Goal: Information Seeking & Learning: Compare options

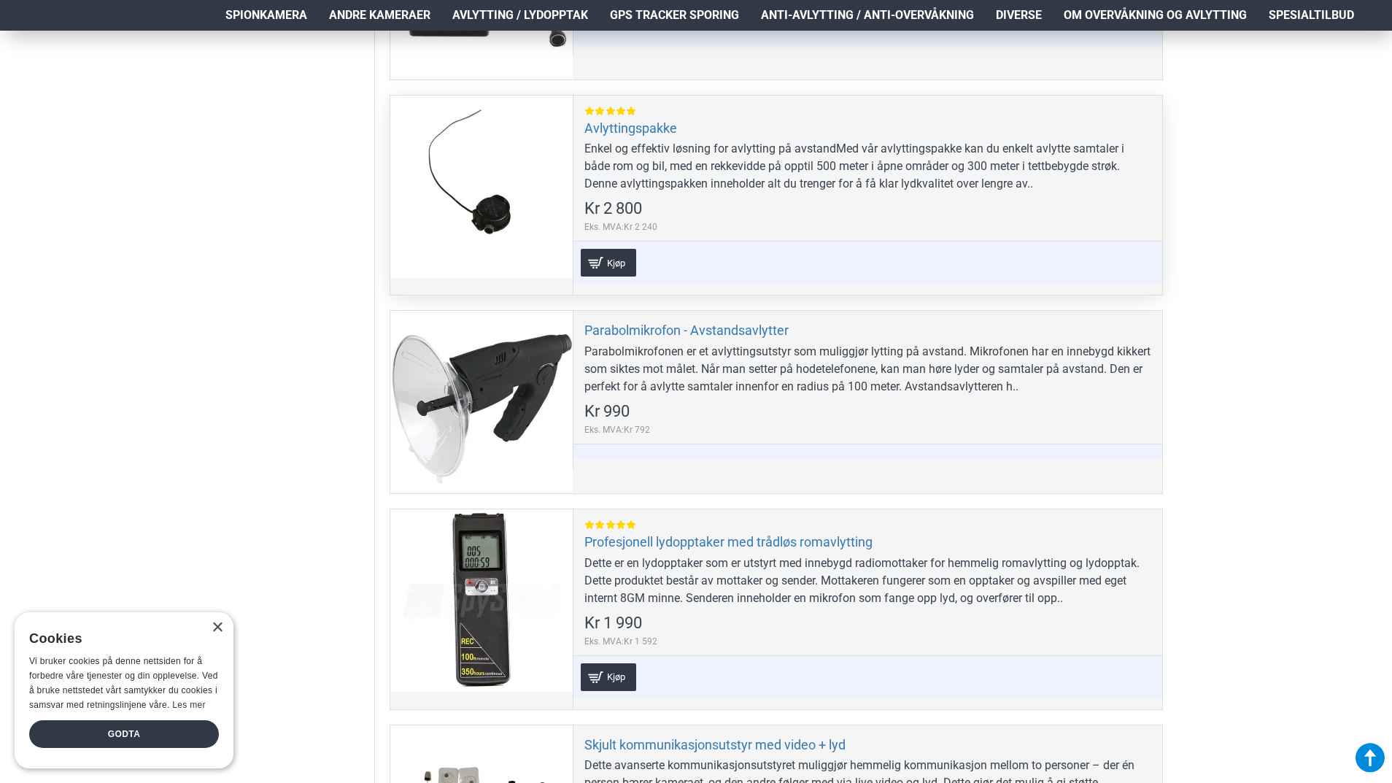
scroll to position [802, 0]
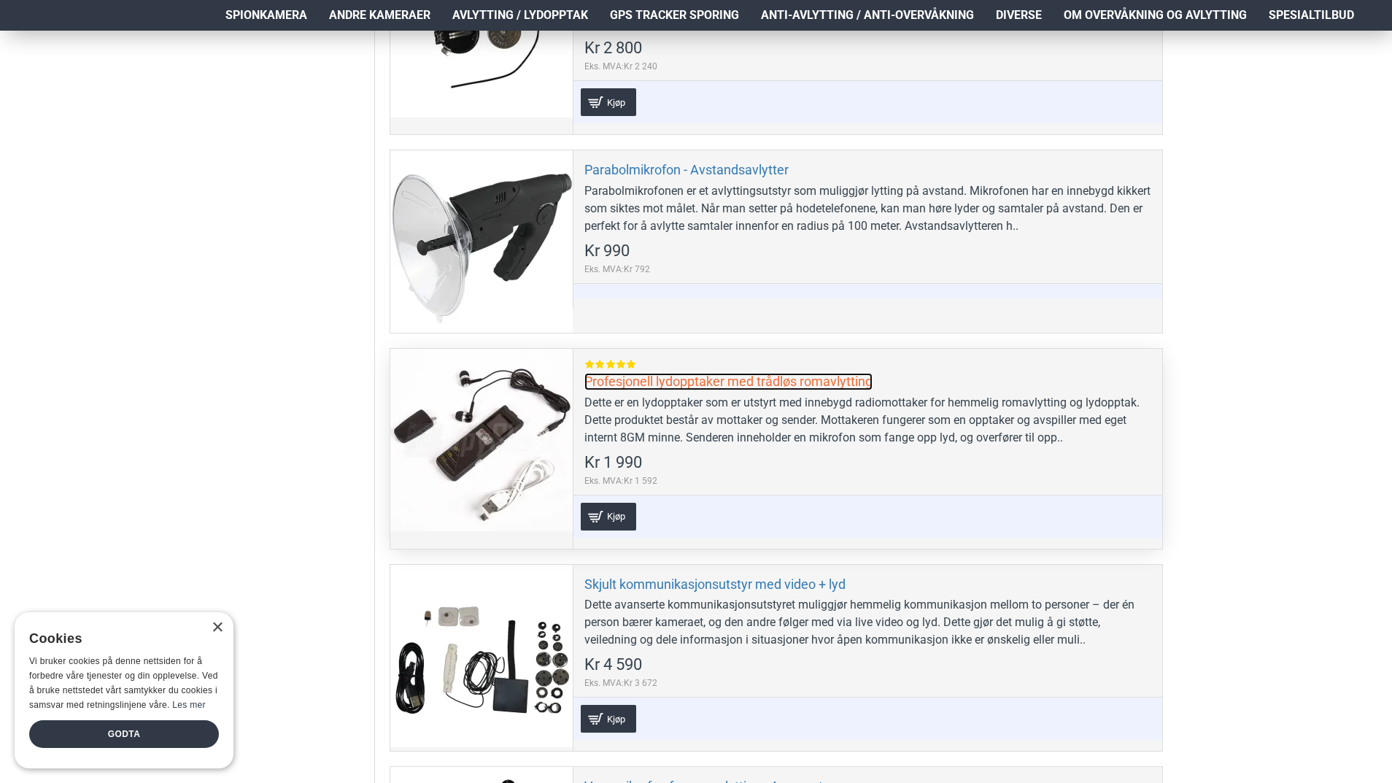
click at [675, 379] on link "Profesjonell lydopptaker med trådløs romavlytting" at bounding box center [728, 381] width 288 height 17
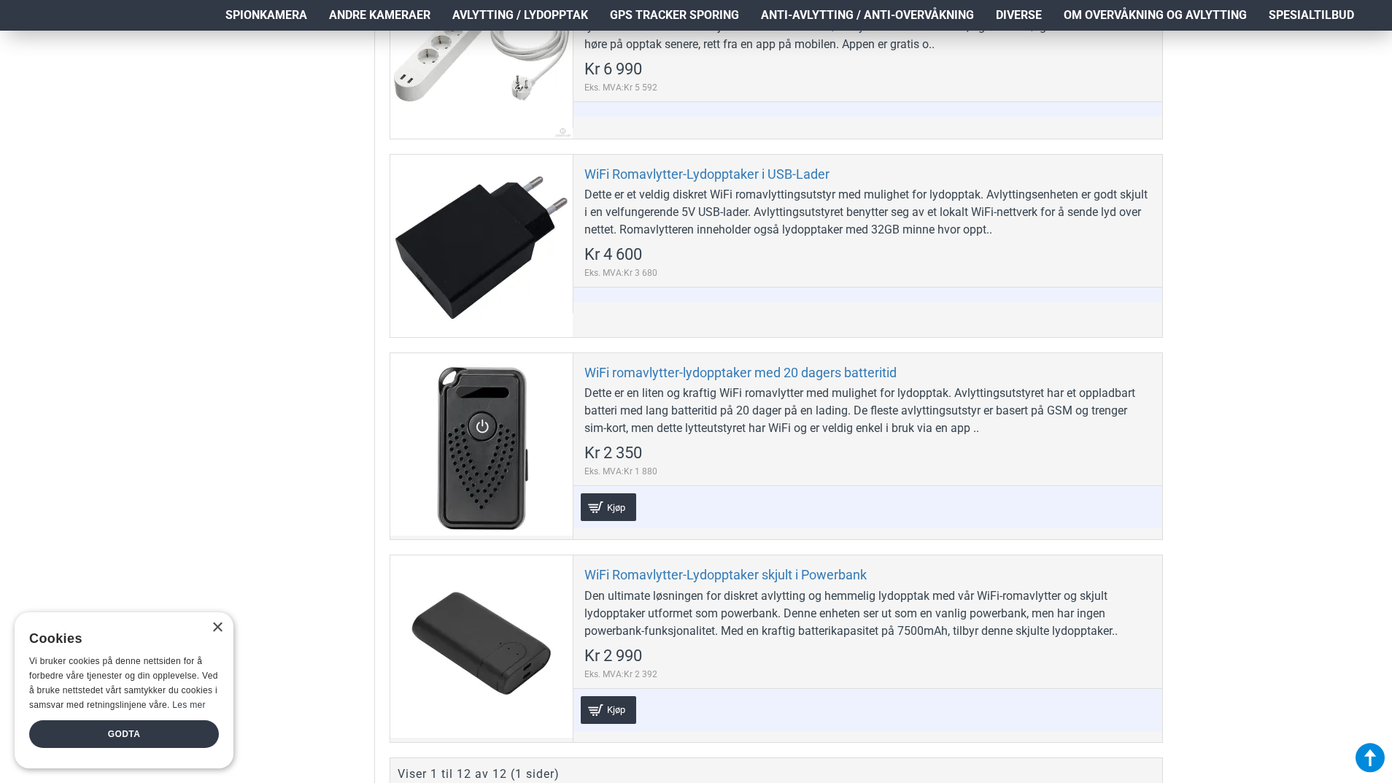
scroll to position [2188, 0]
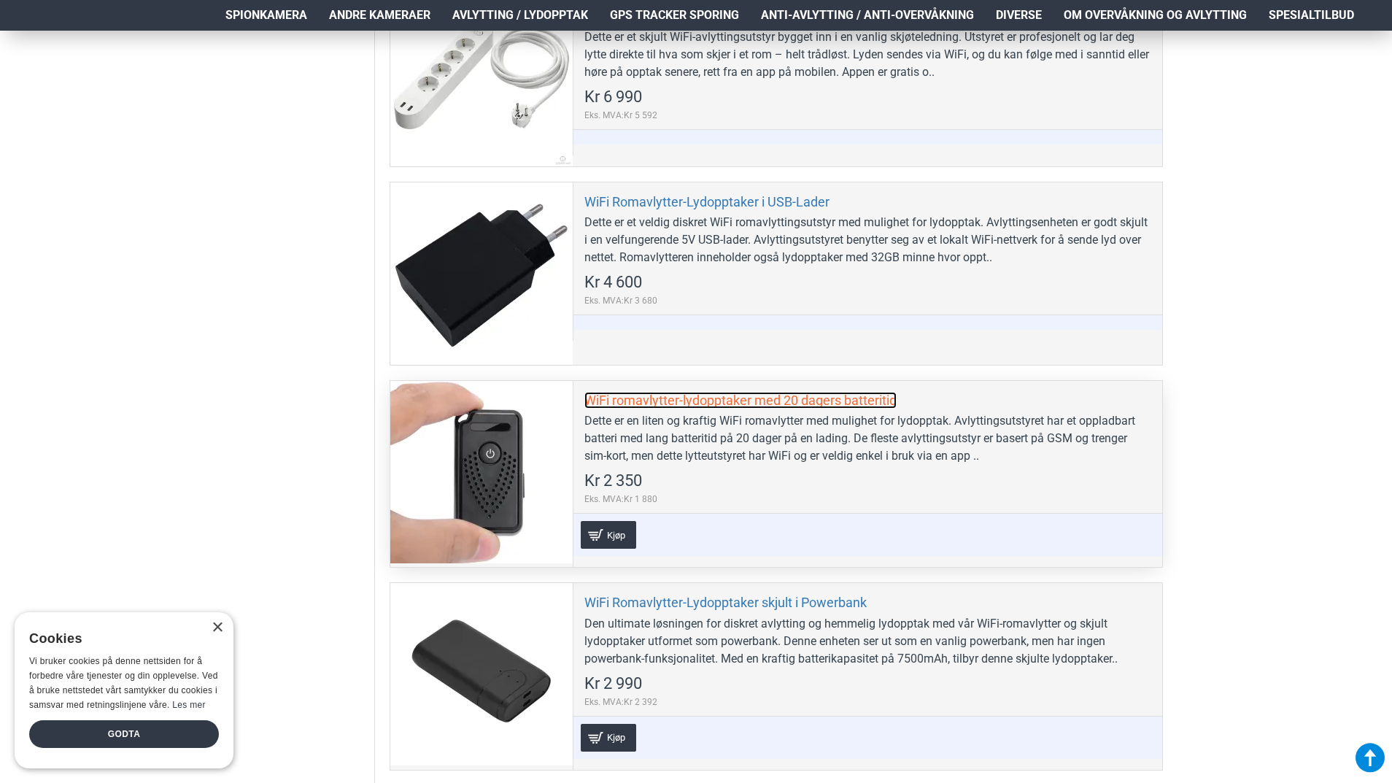
click at [750, 402] on link "WiFi romavlytter-lydopptaker med 20 dagers batteritid" at bounding box center [740, 400] width 312 height 17
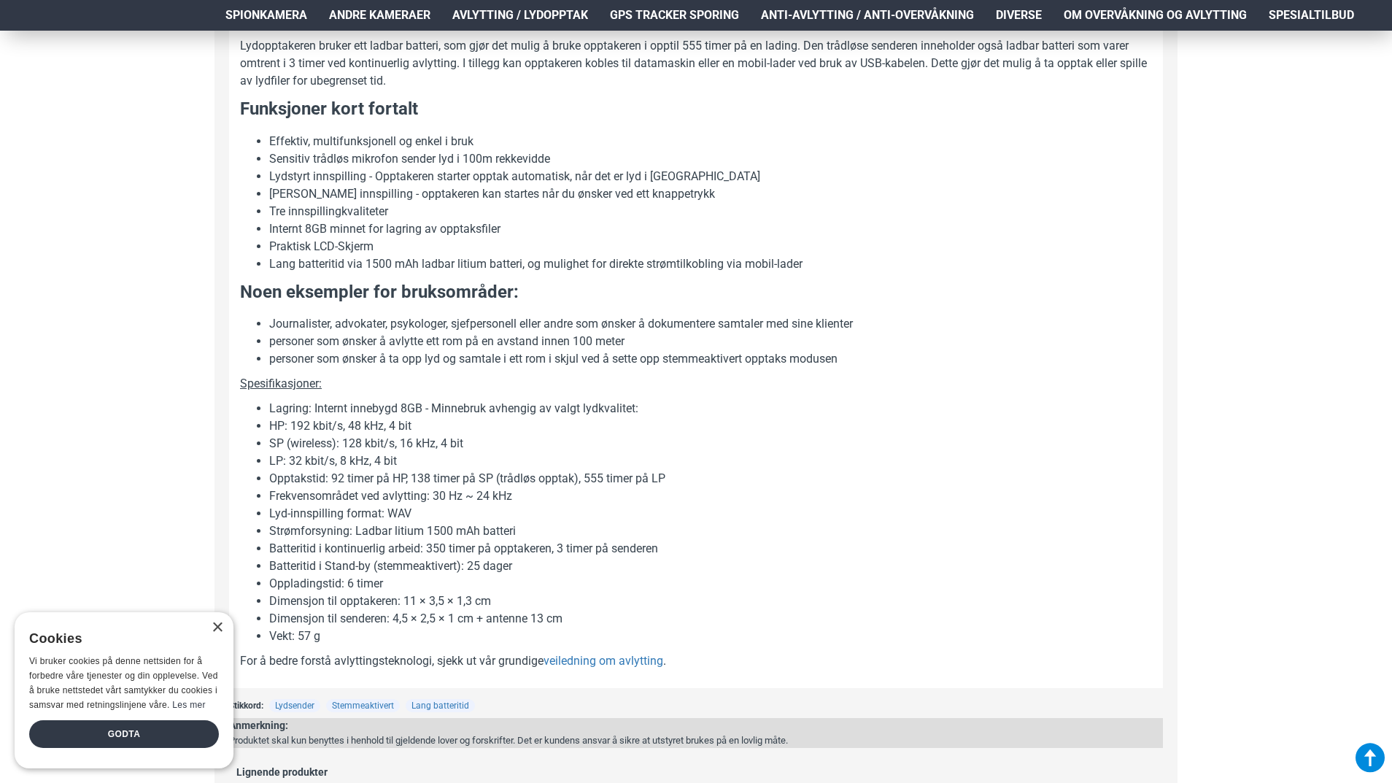
scroll to position [1240, 0]
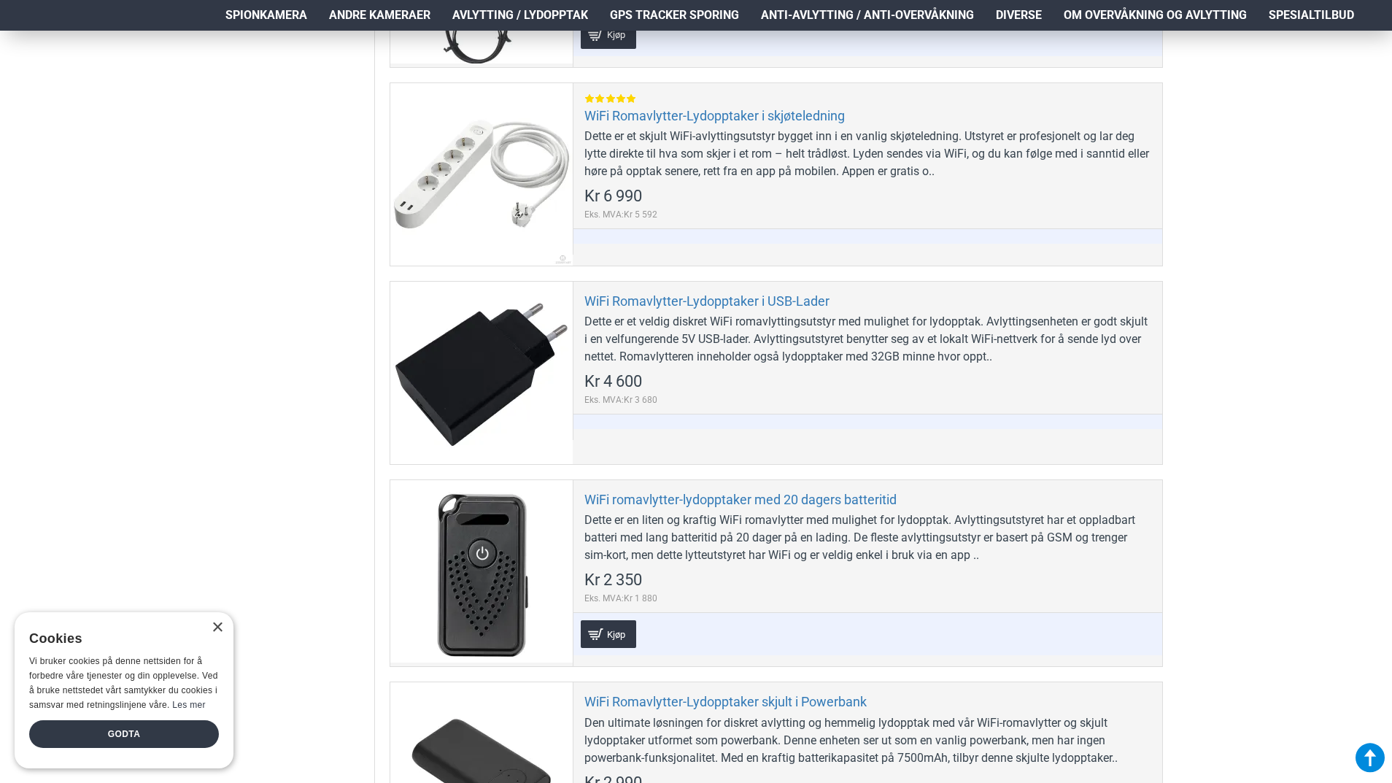
scroll to position [1896, 0]
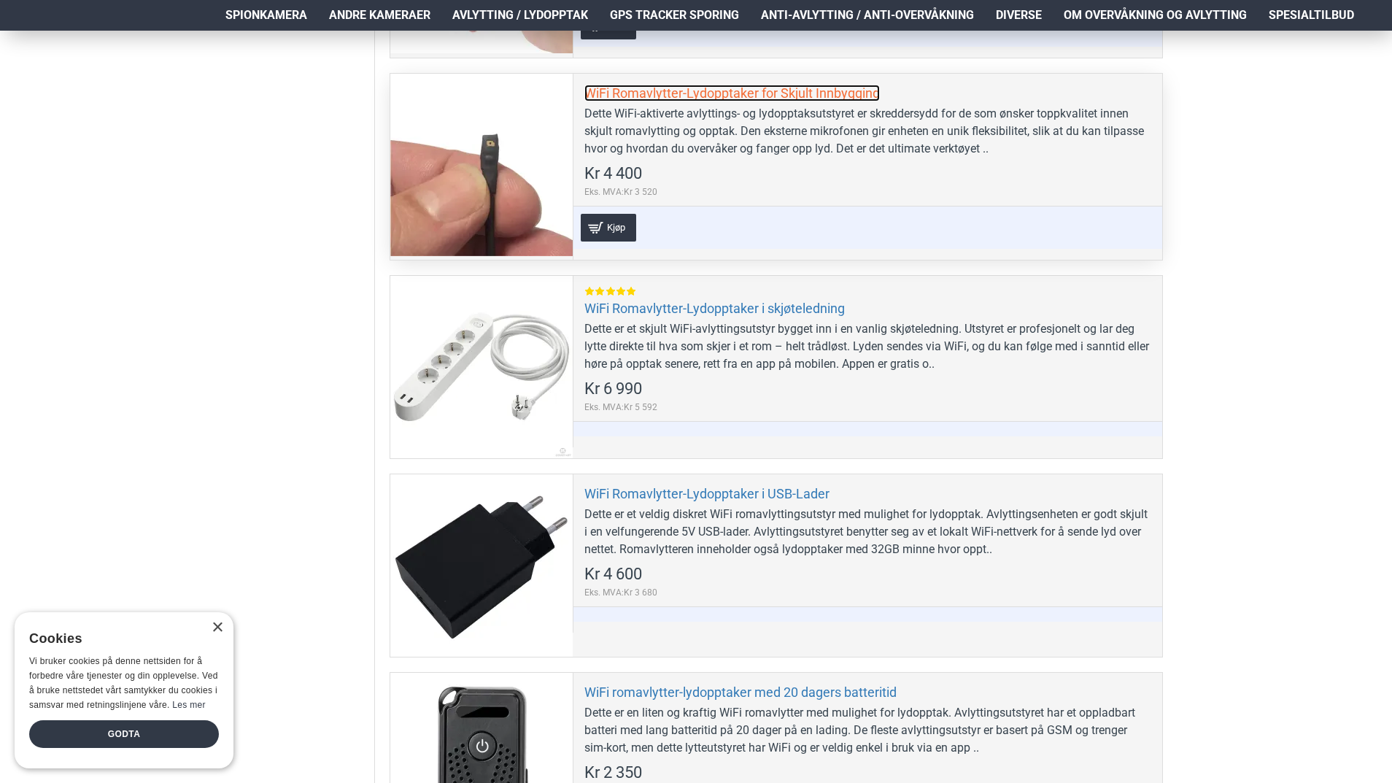
click at [637, 91] on link "WiFi Romavlytter-Lydopptaker for Skjult Innbygging" at bounding box center [731, 93] width 295 height 17
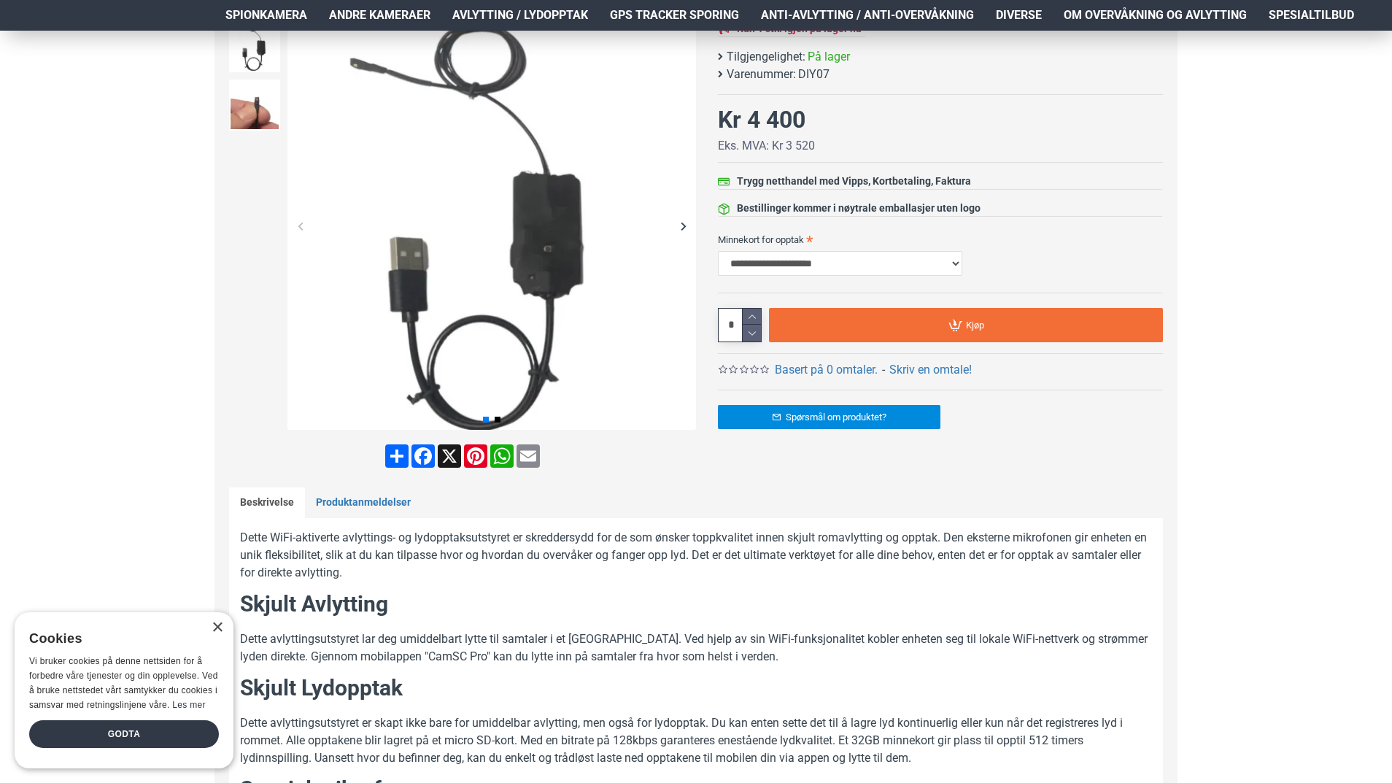
scroll to position [219, 0]
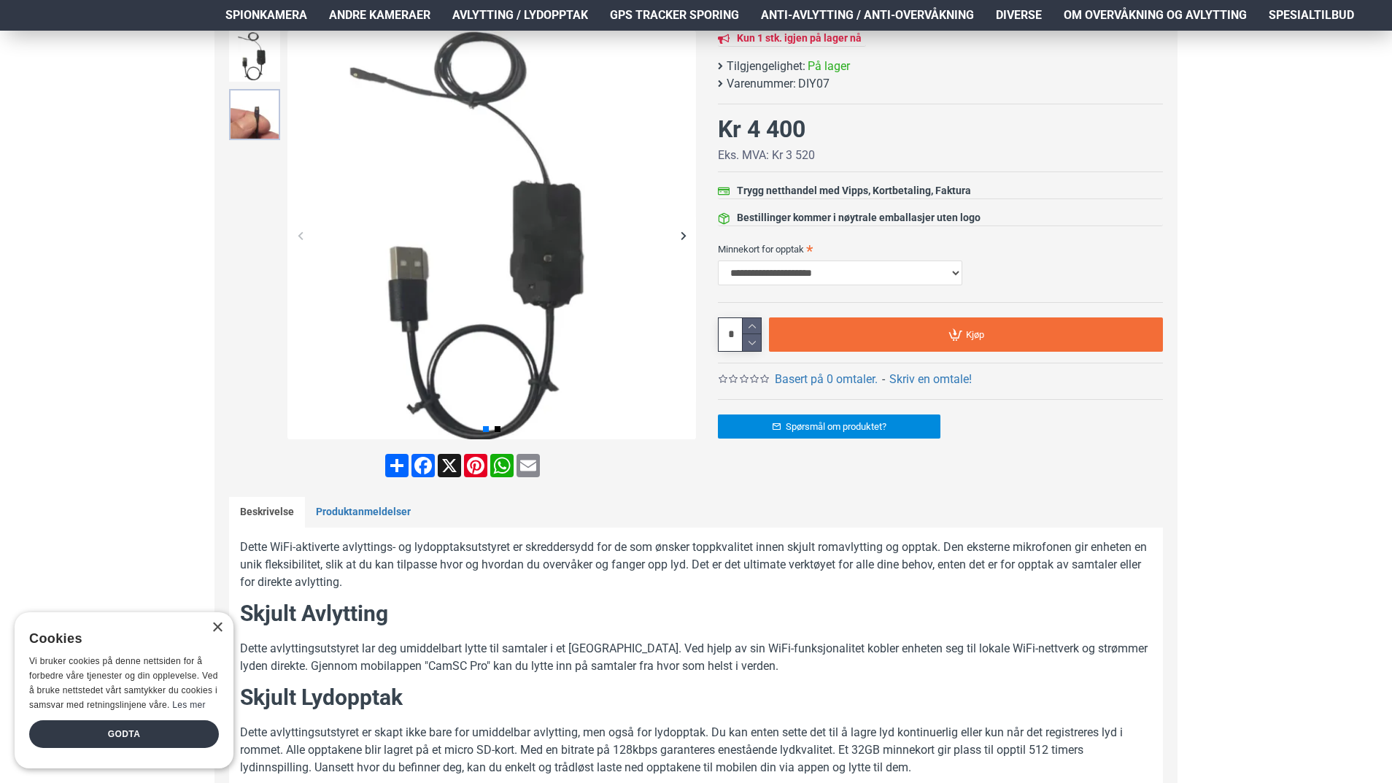
click at [255, 118] on img at bounding box center [254, 114] width 51 height 51
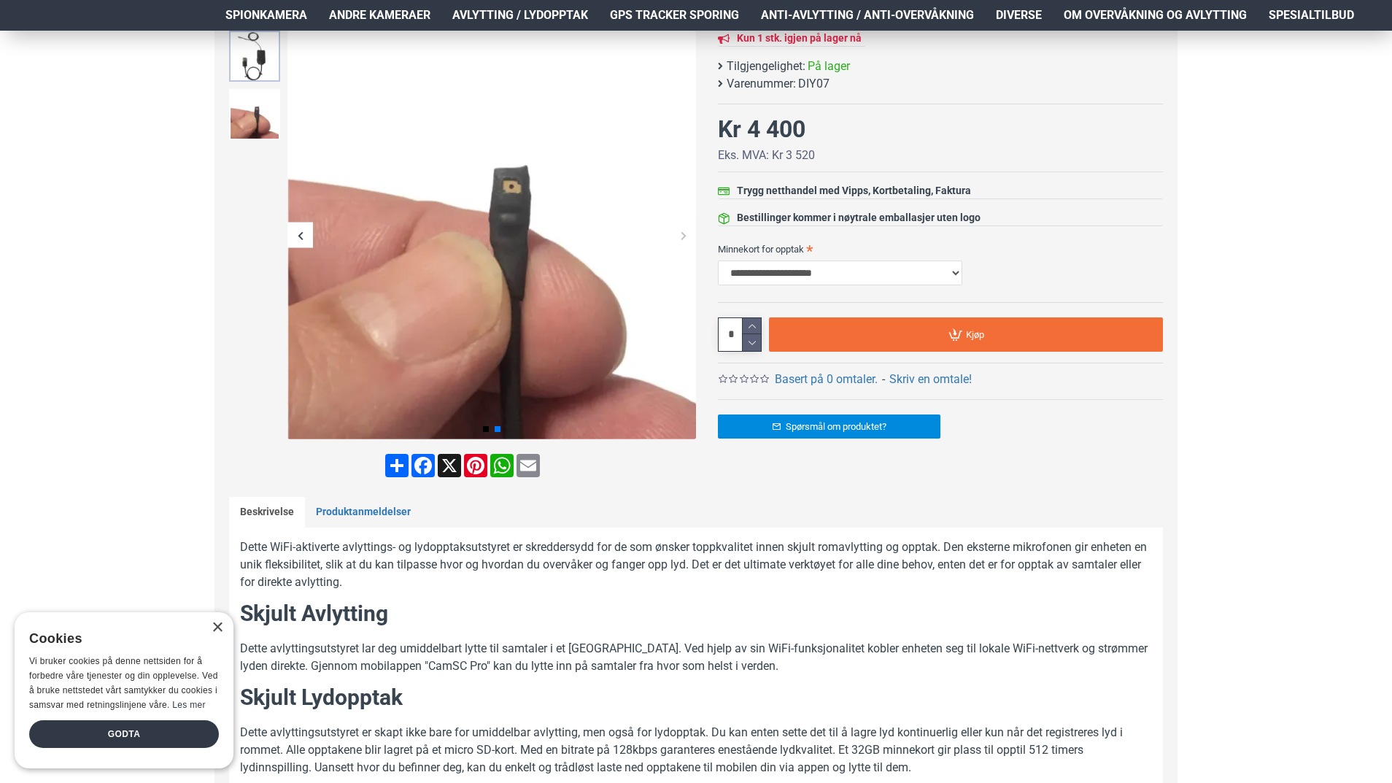
click at [252, 69] on img at bounding box center [254, 56] width 51 height 51
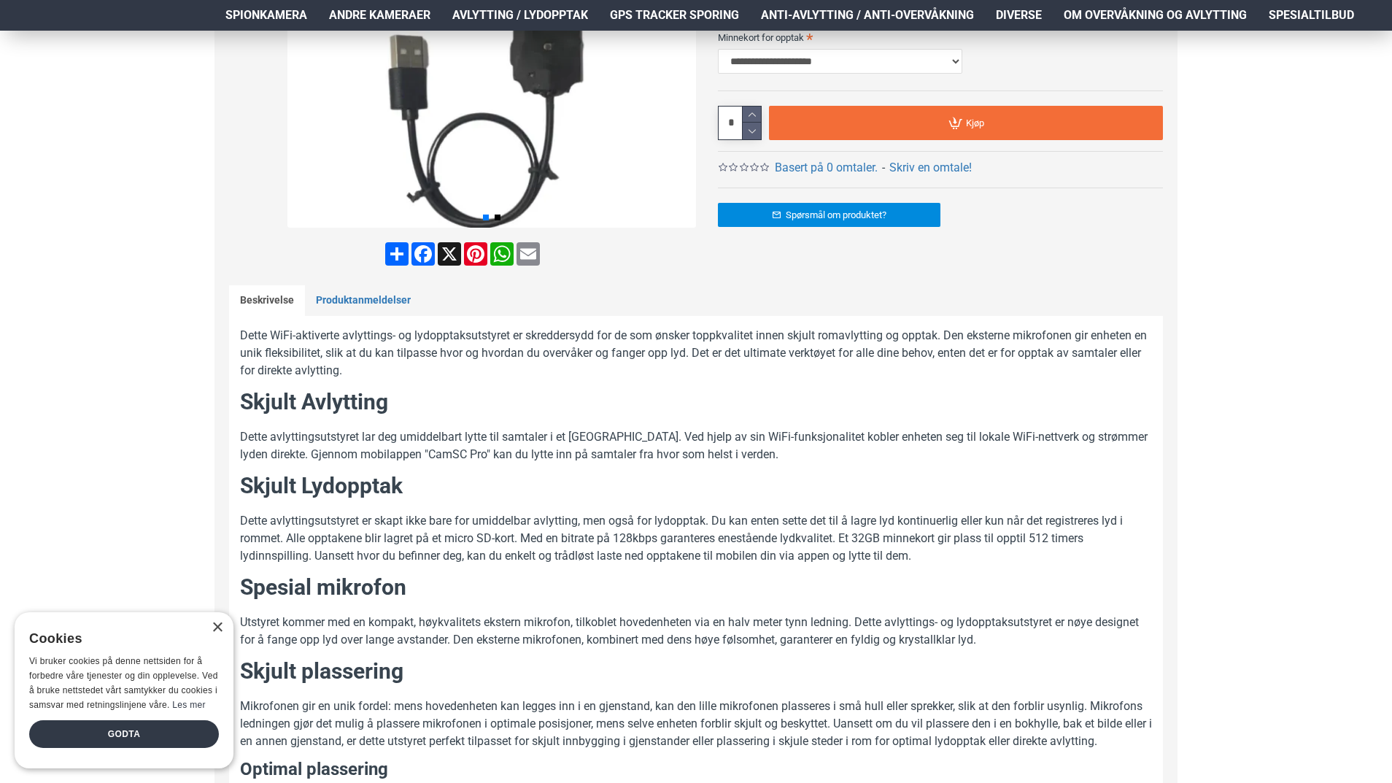
scroll to position [146, 0]
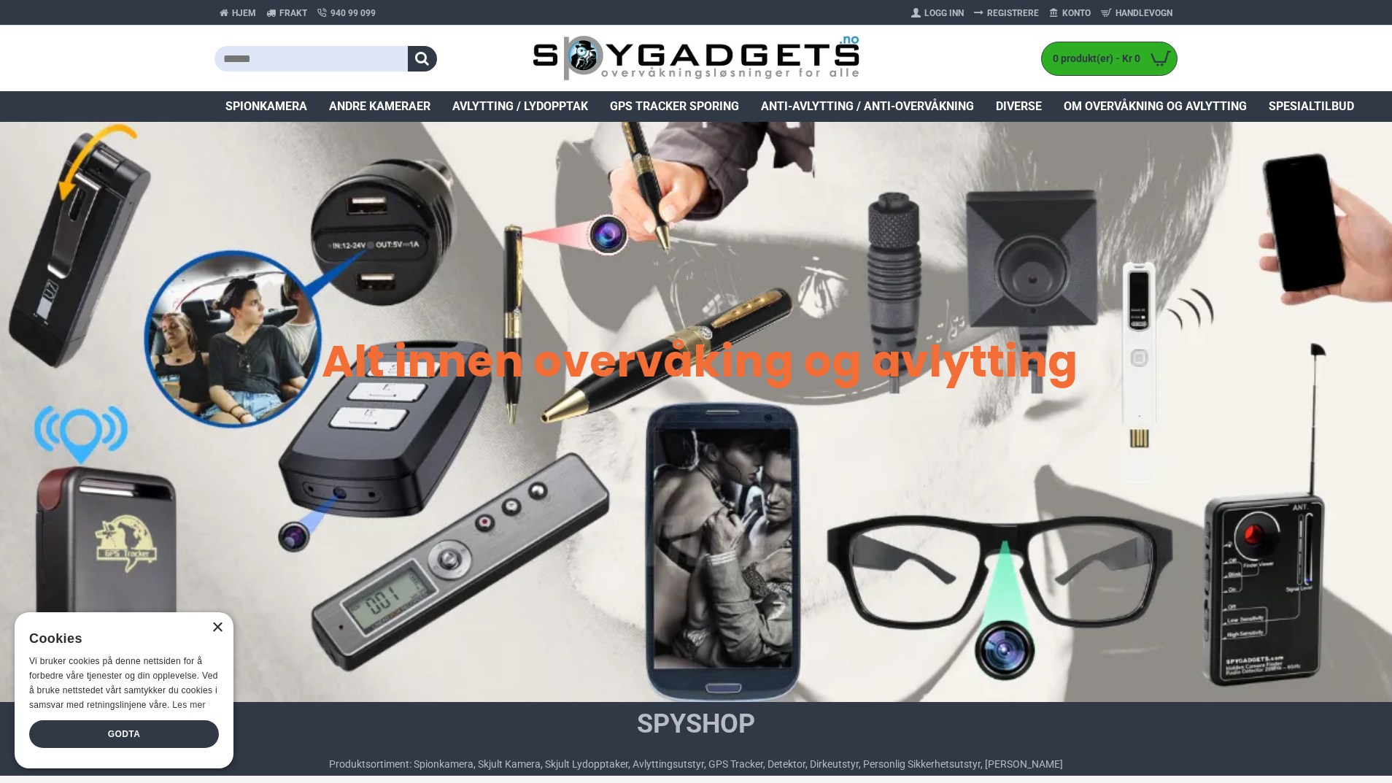
click at [212, 627] on div "×" at bounding box center [217, 627] width 11 height 11
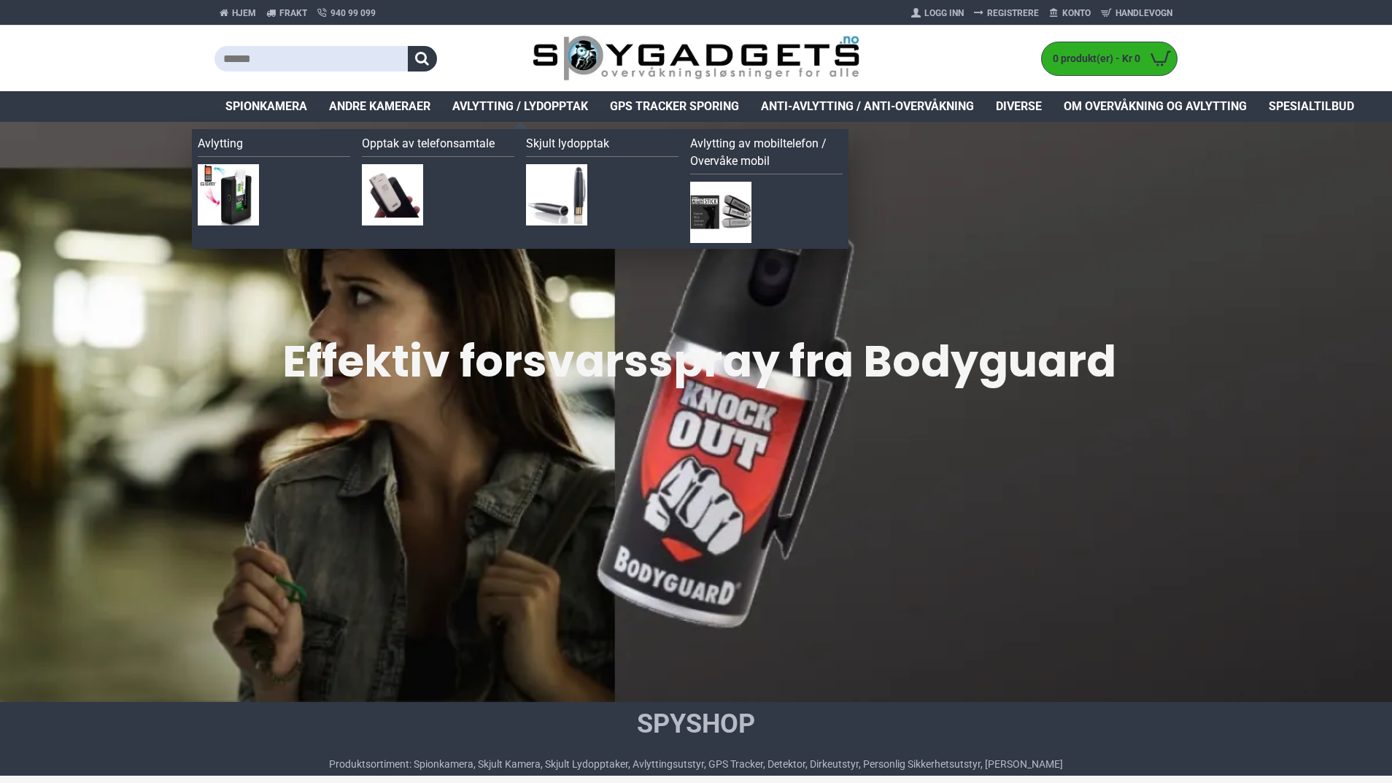
click at [511, 102] on span "Avlytting / Lydopptak" at bounding box center [520, 107] width 136 height 18
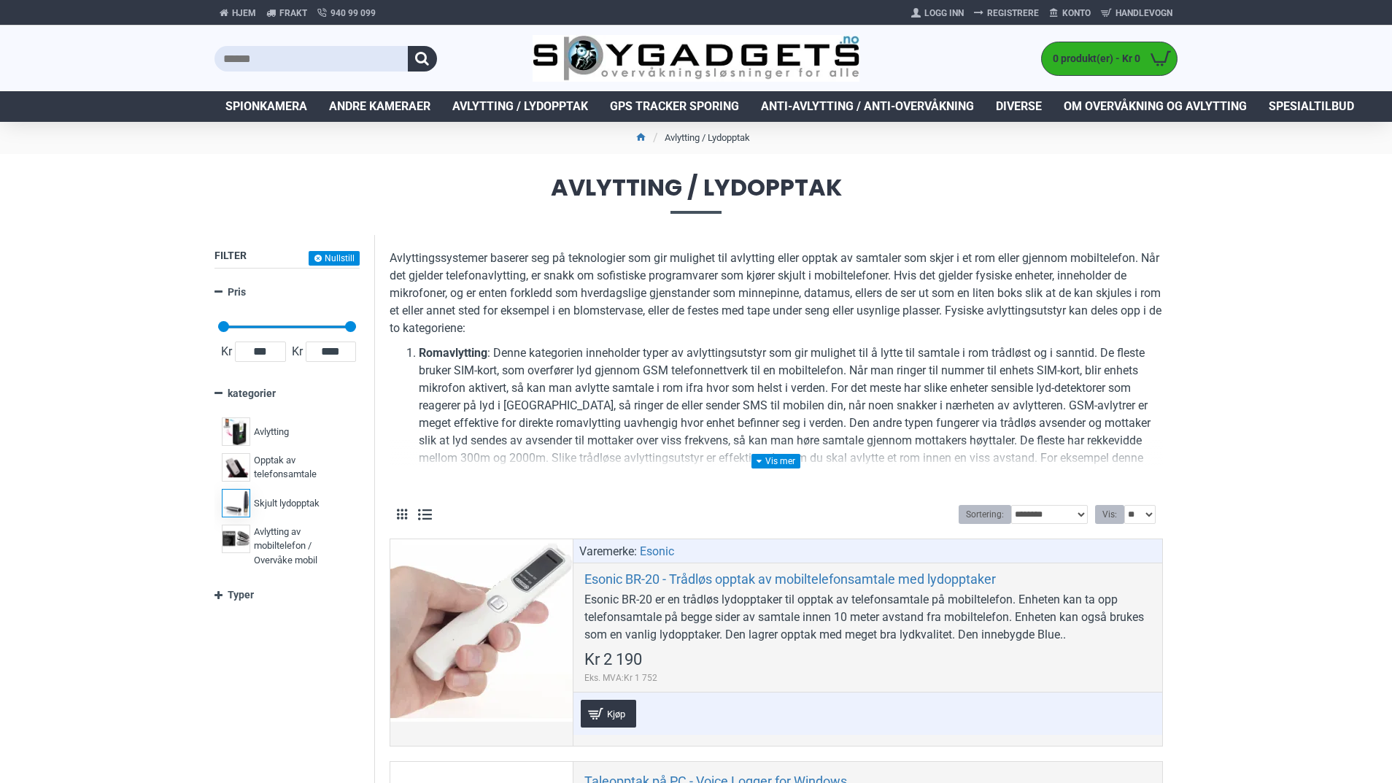
click at [282, 503] on span "Skjult lydopptak" at bounding box center [287, 503] width 66 height 15
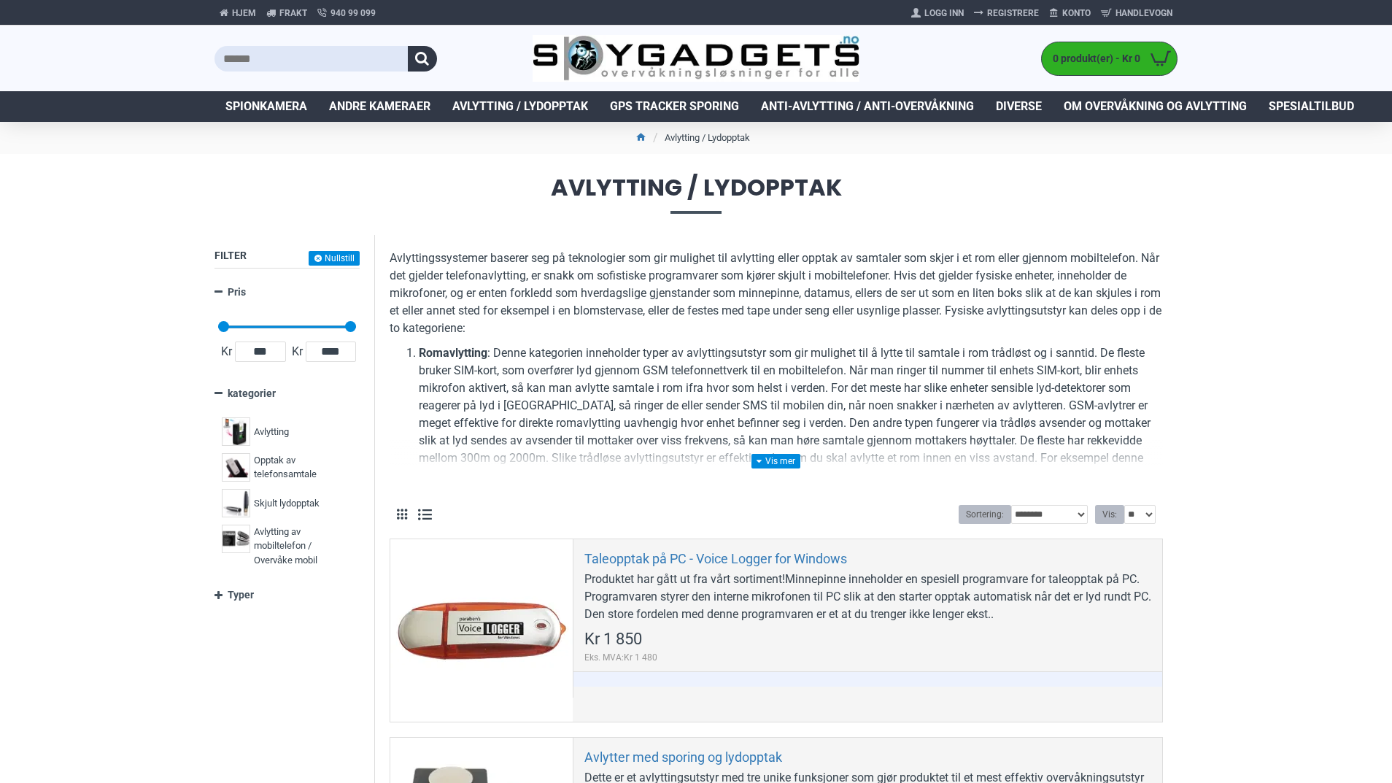
click at [282, 503] on span "Skjult lydopptak" at bounding box center [287, 503] width 66 height 15
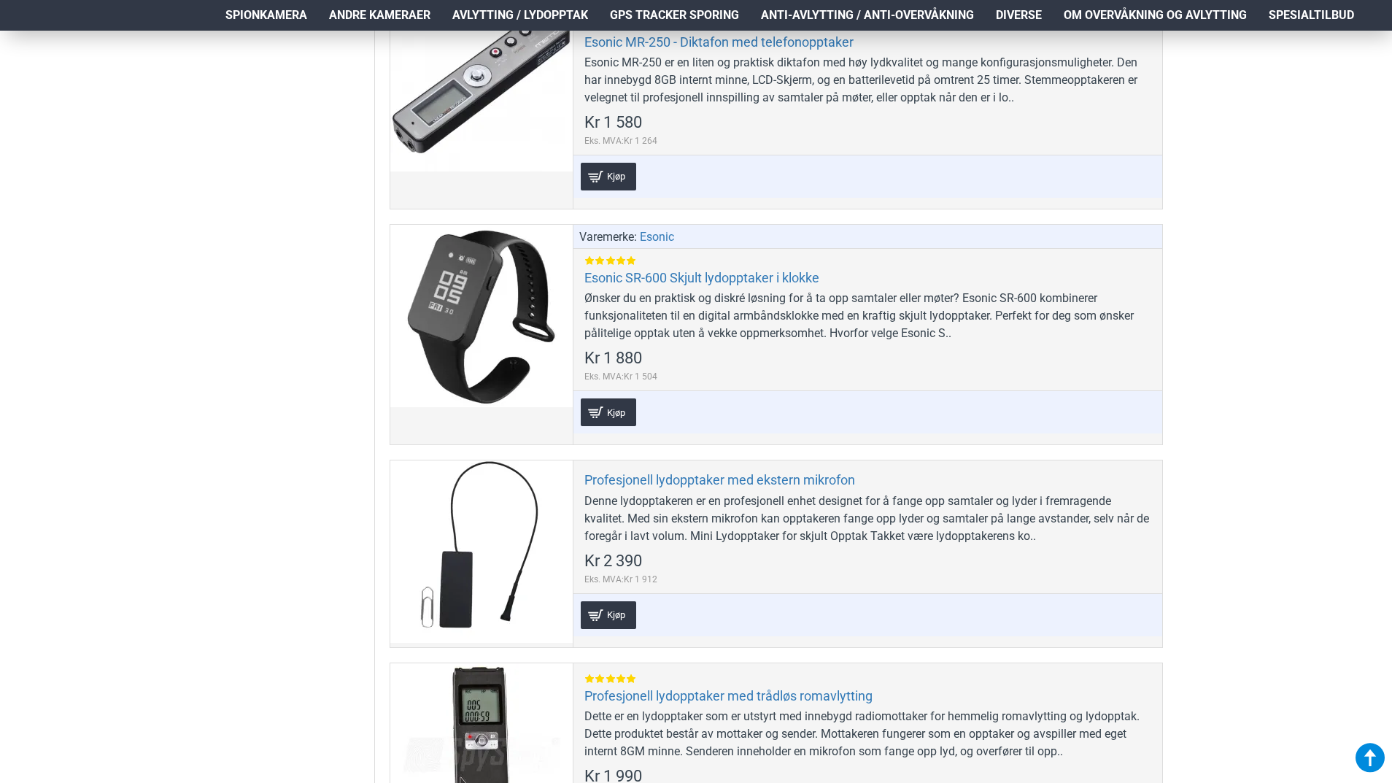
scroll to position [1896, 0]
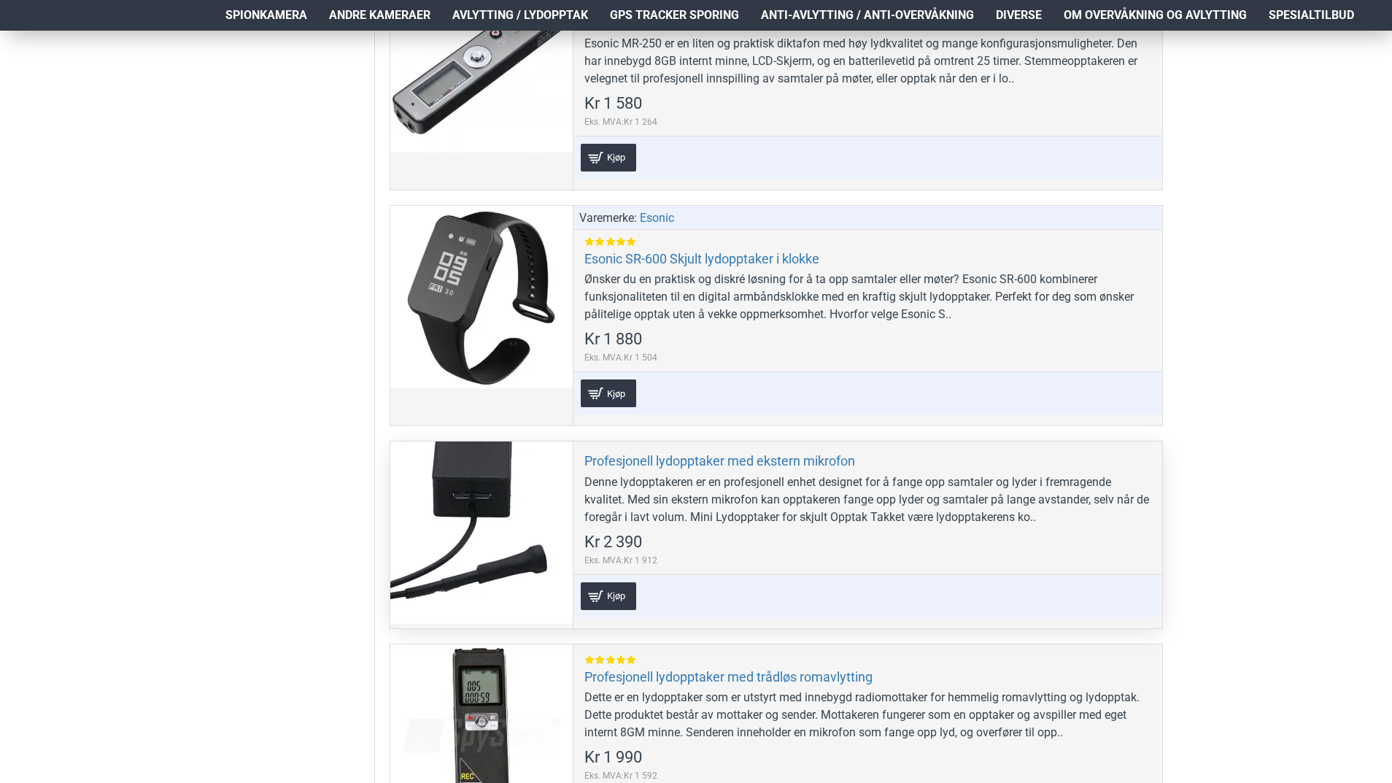
click at [884, 510] on div "Denne lydopptakeren er en profesjonell enhet designet for å fange opp samtaler …" at bounding box center [867, 499] width 567 height 53
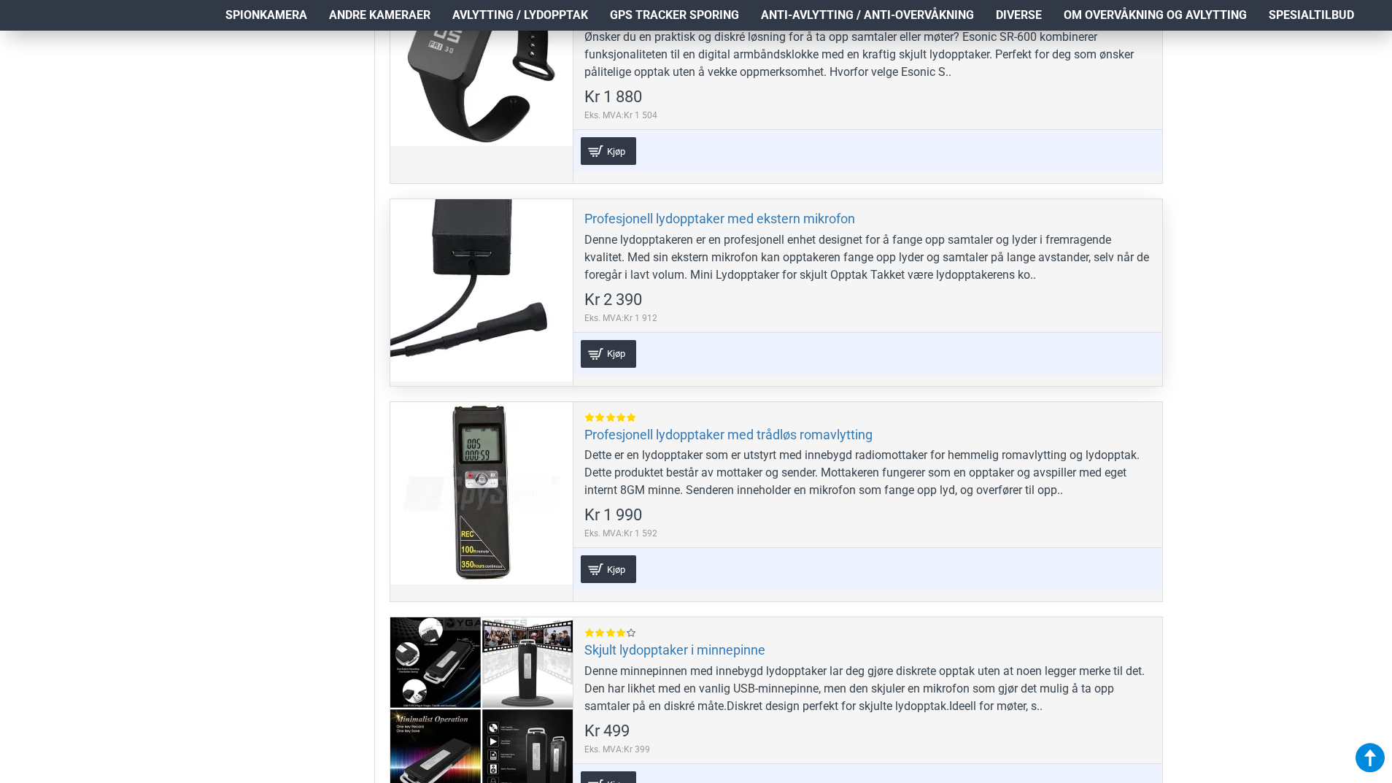
scroll to position [2188, 0]
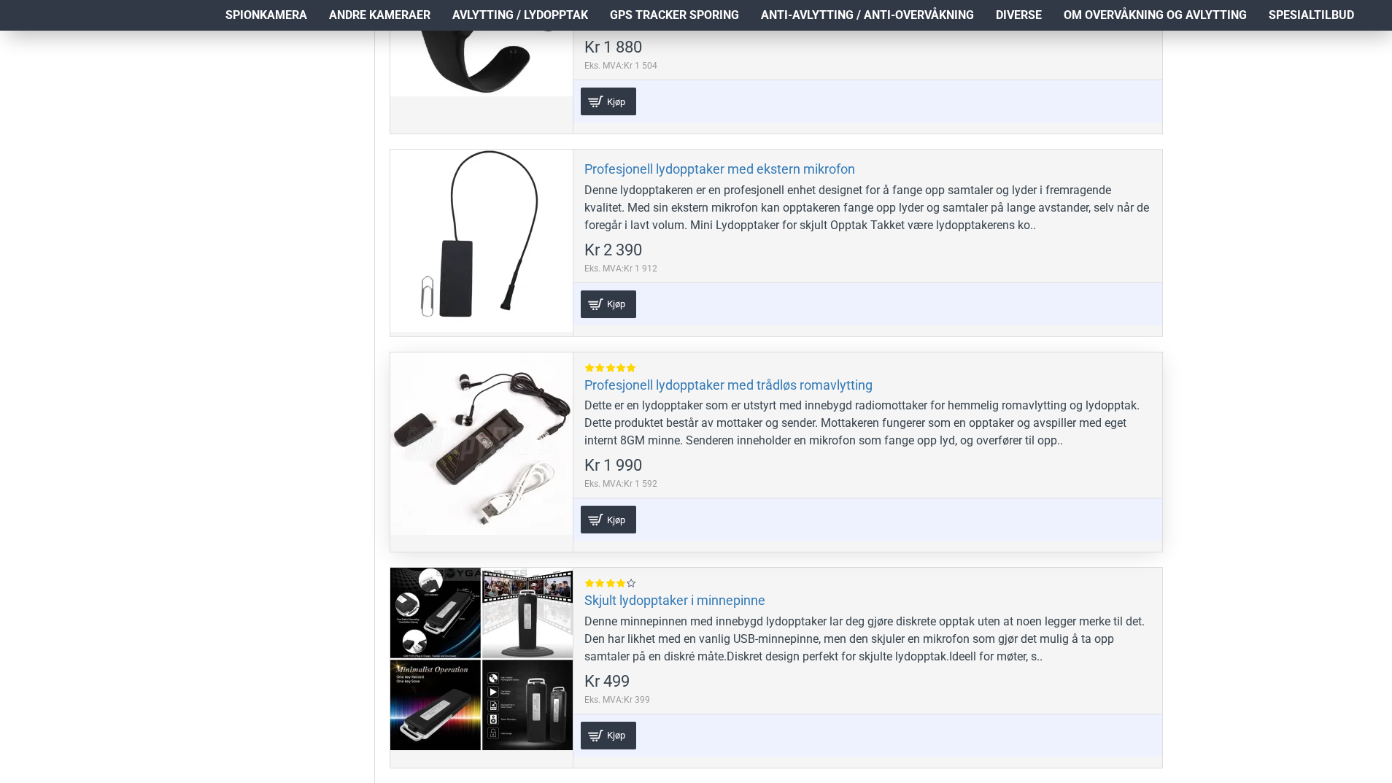
click at [897, 416] on div "Dette er en lydopptaker som er utstyrt med innebygd radiomottaker for hemmelig …" at bounding box center [867, 423] width 567 height 53
click at [456, 438] on div at bounding box center [481, 443] width 182 height 182
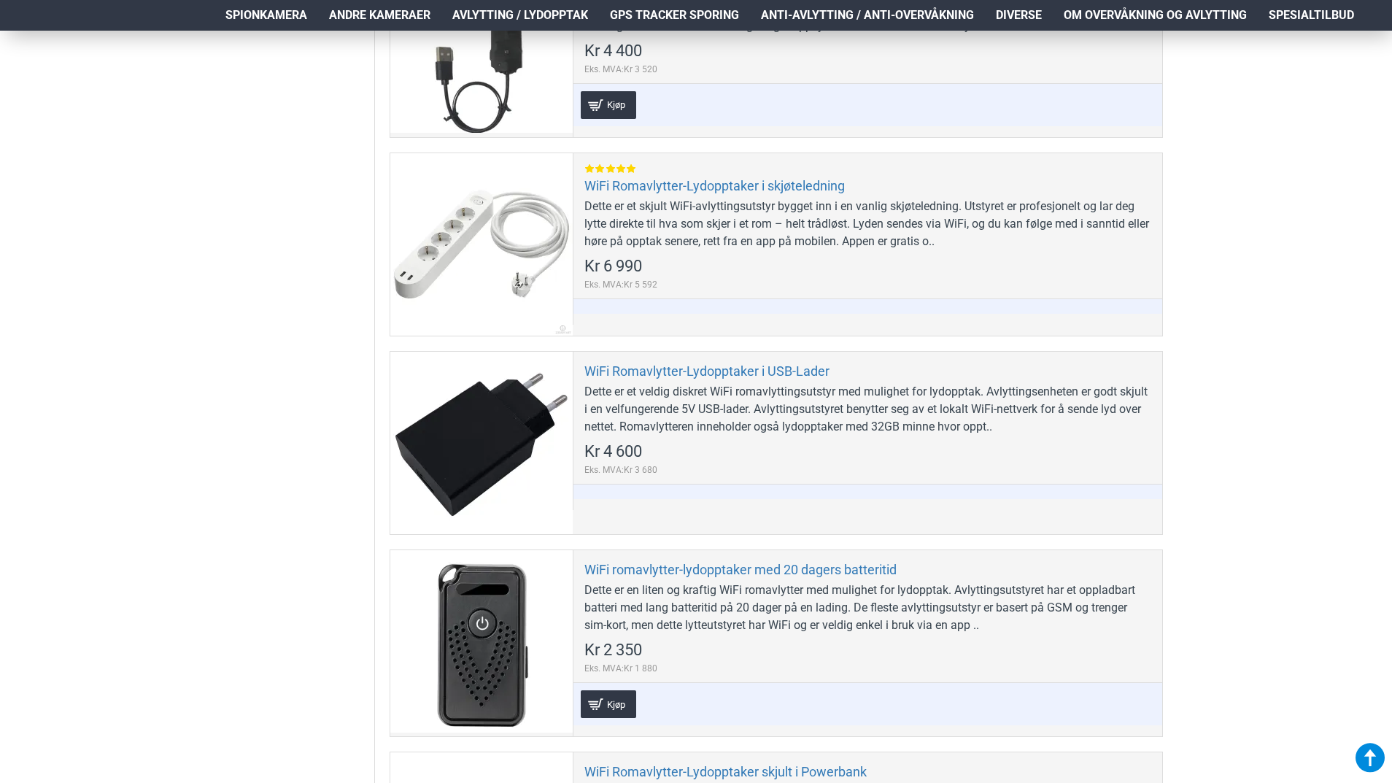
scroll to position [3428, 0]
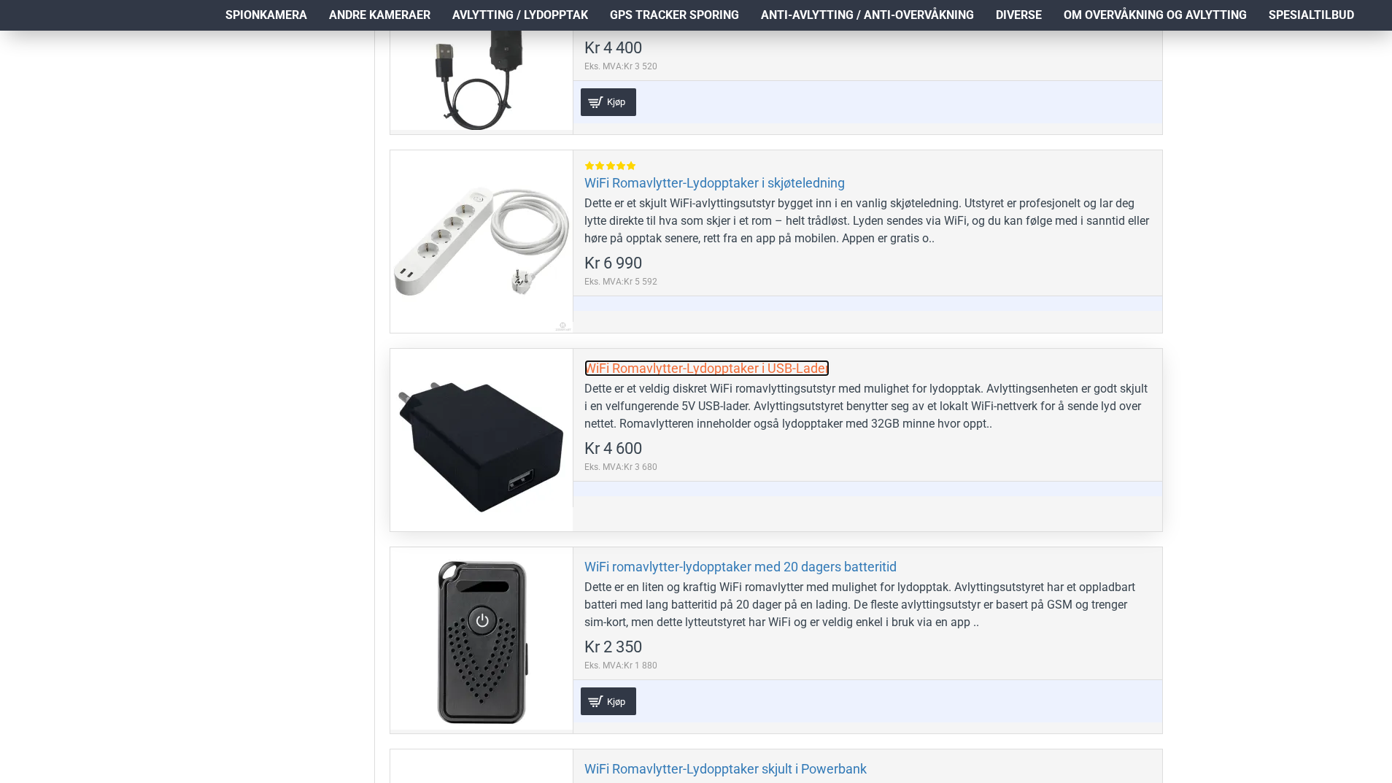
click at [763, 363] on link "WiFi Romavlytter-Lydopptaker i USB-Lader" at bounding box center [706, 368] width 245 height 17
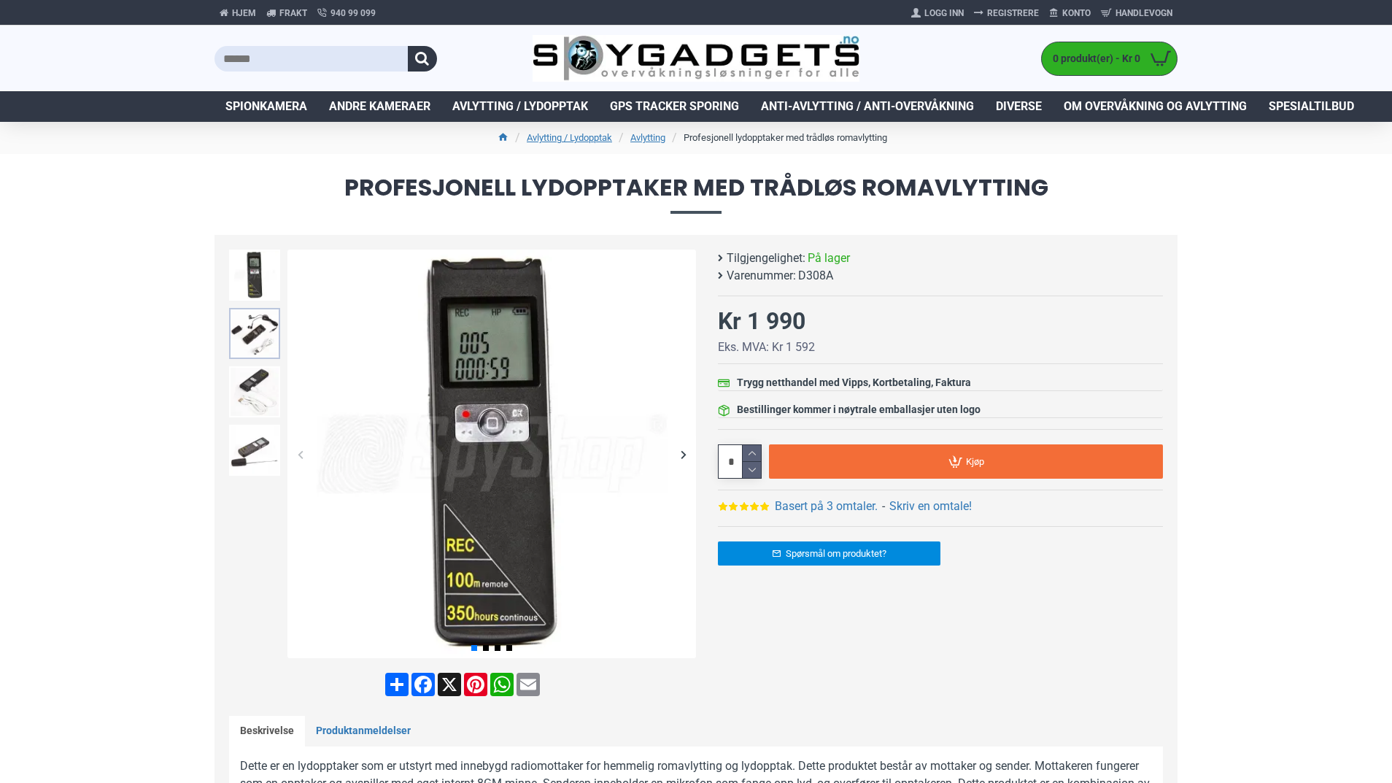
click at [254, 336] on img at bounding box center [254, 333] width 51 height 51
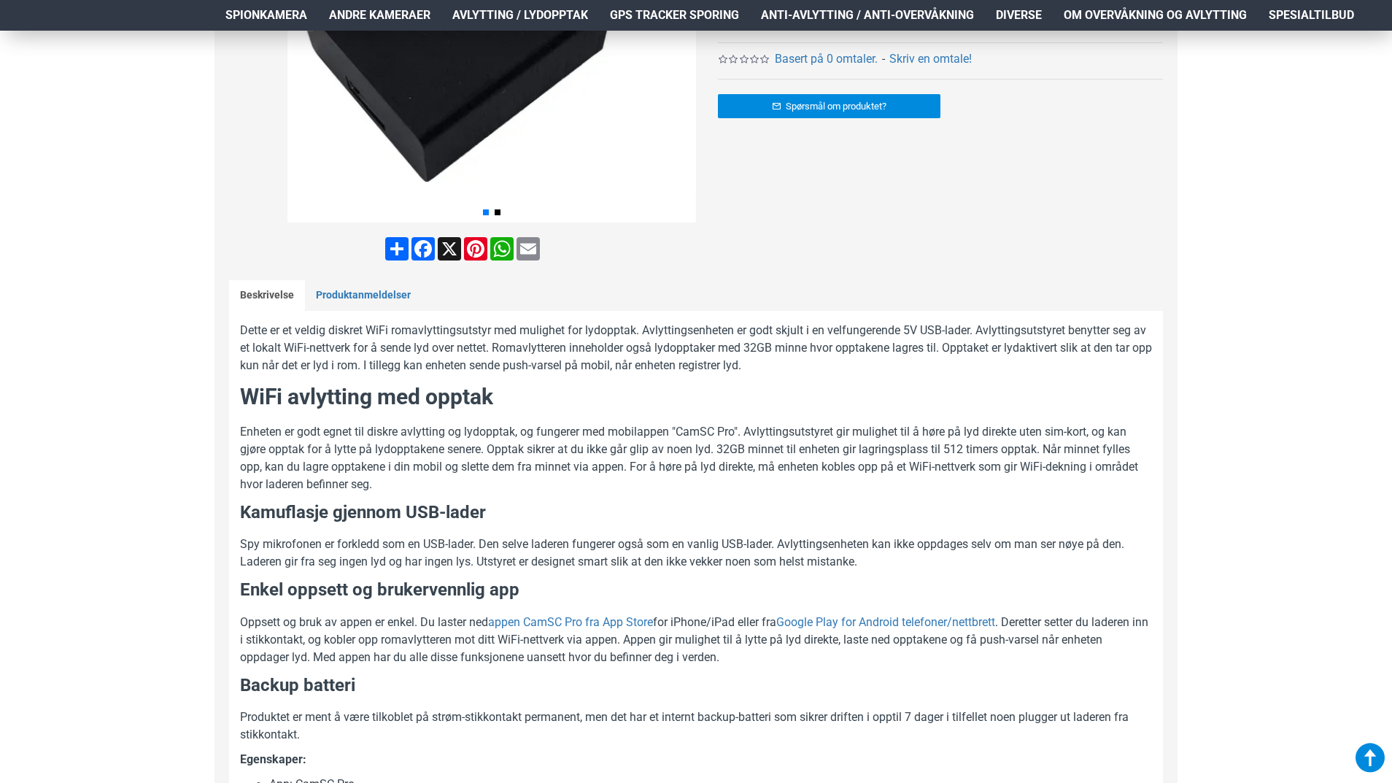
scroll to position [438, 0]
